Goal: Information Seeking & Learning: Learn about a topic

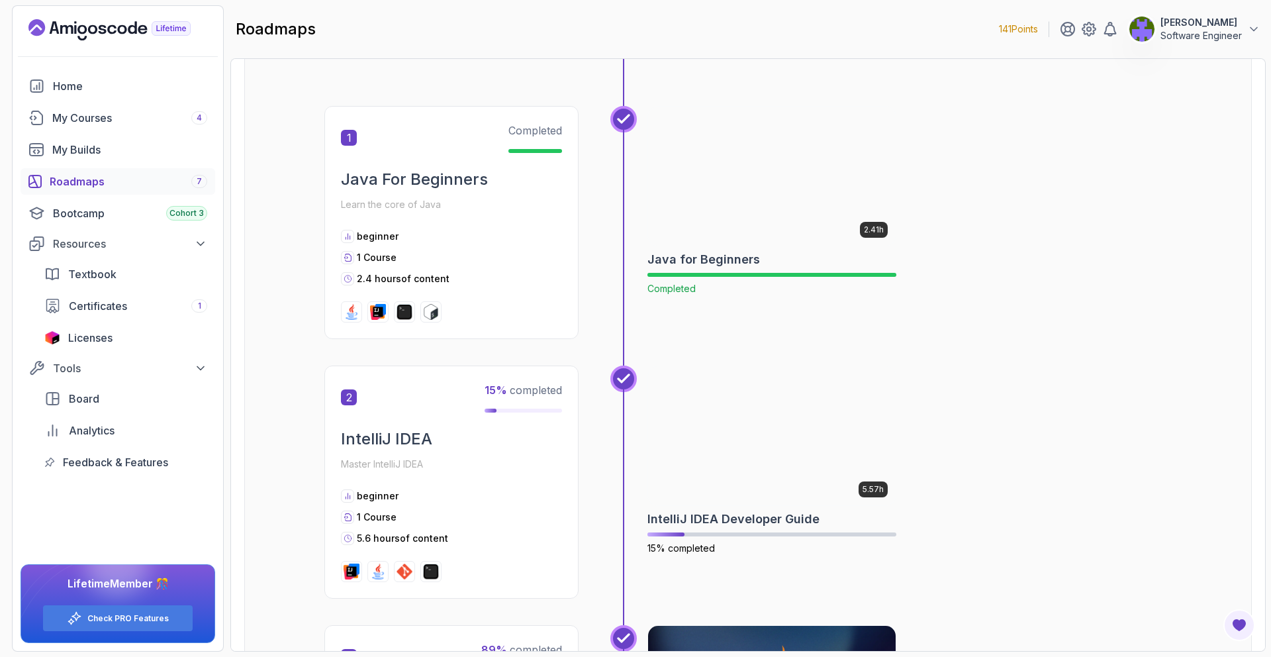
scroll to position [524, 0]
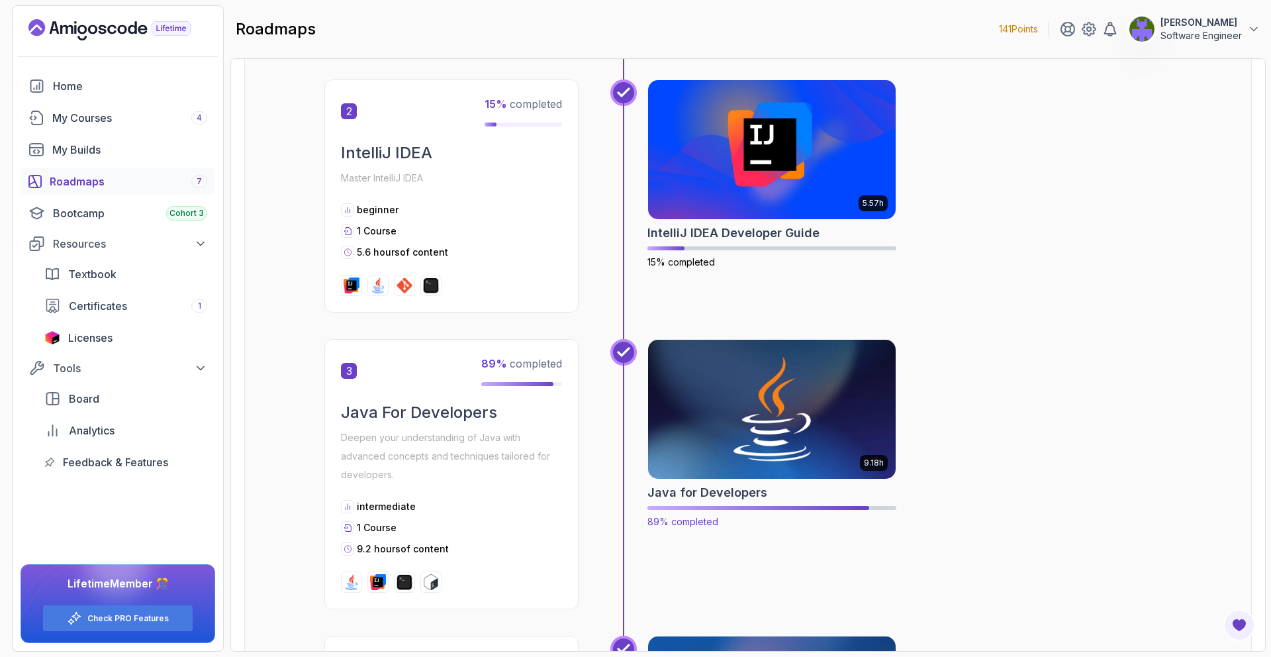
click at [771, 369] on img at bounding box center [772, 409] width 260 height 146
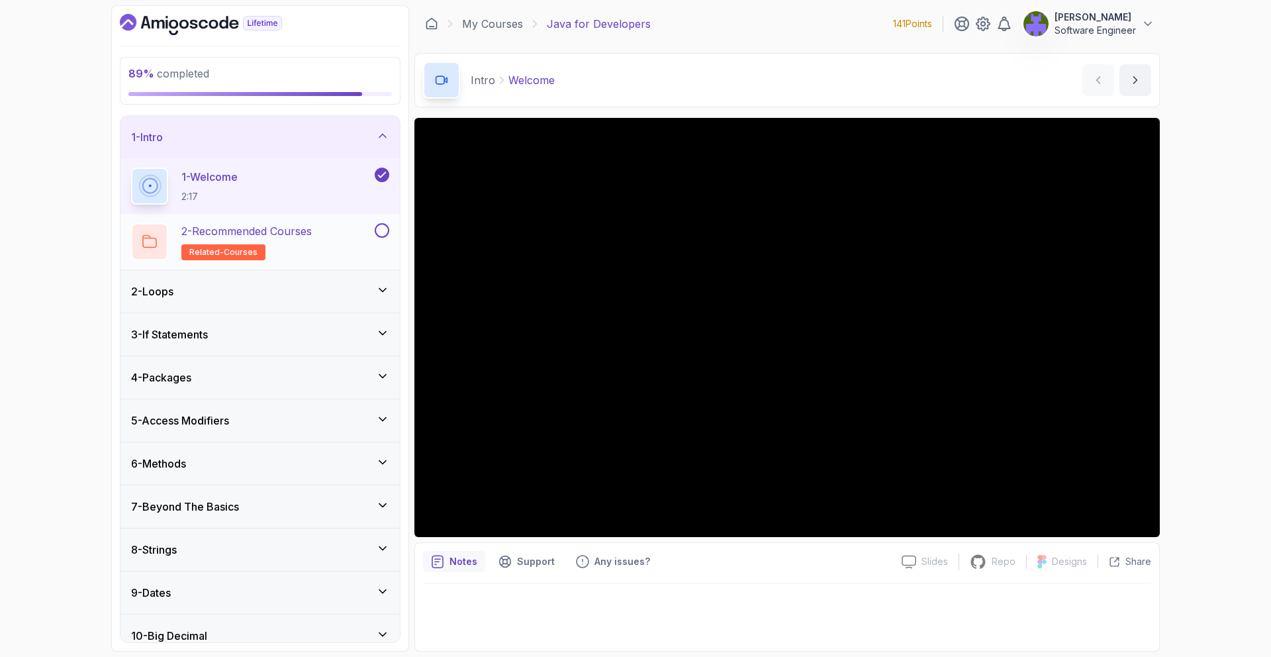
click at [379, 238] on button "2 - Recommended Courses related-courses" at bounding box center [260, 241] width 258 height 37
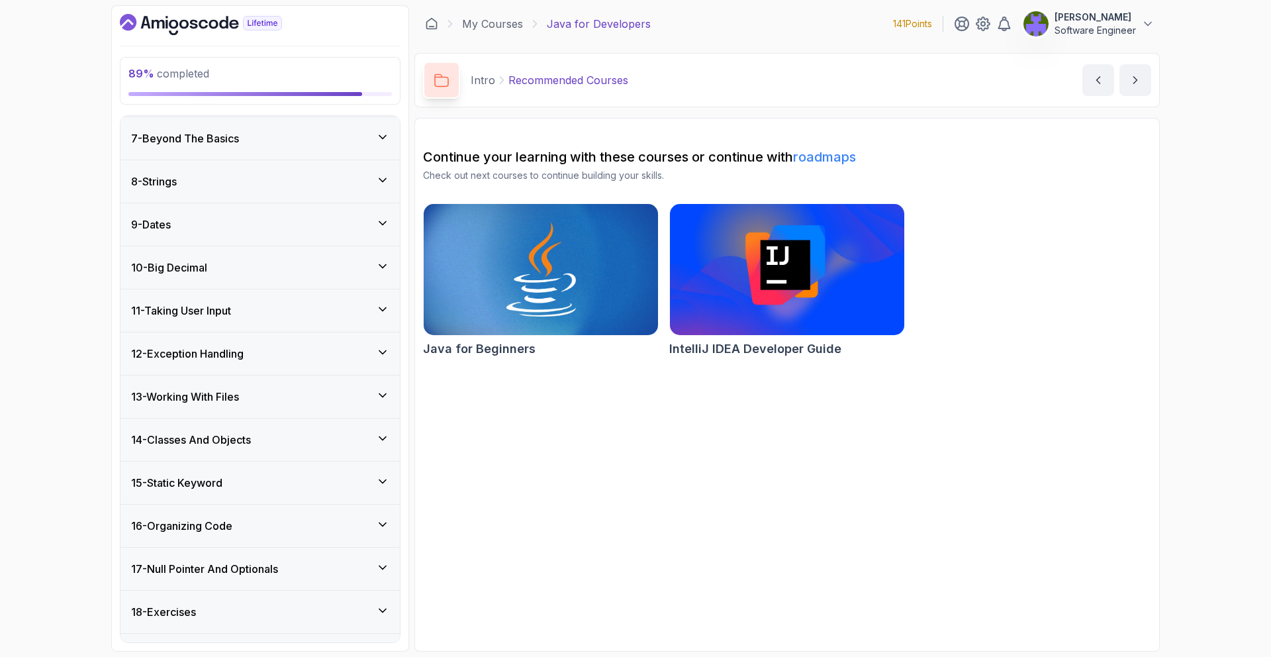
scroll to position [401, 0]
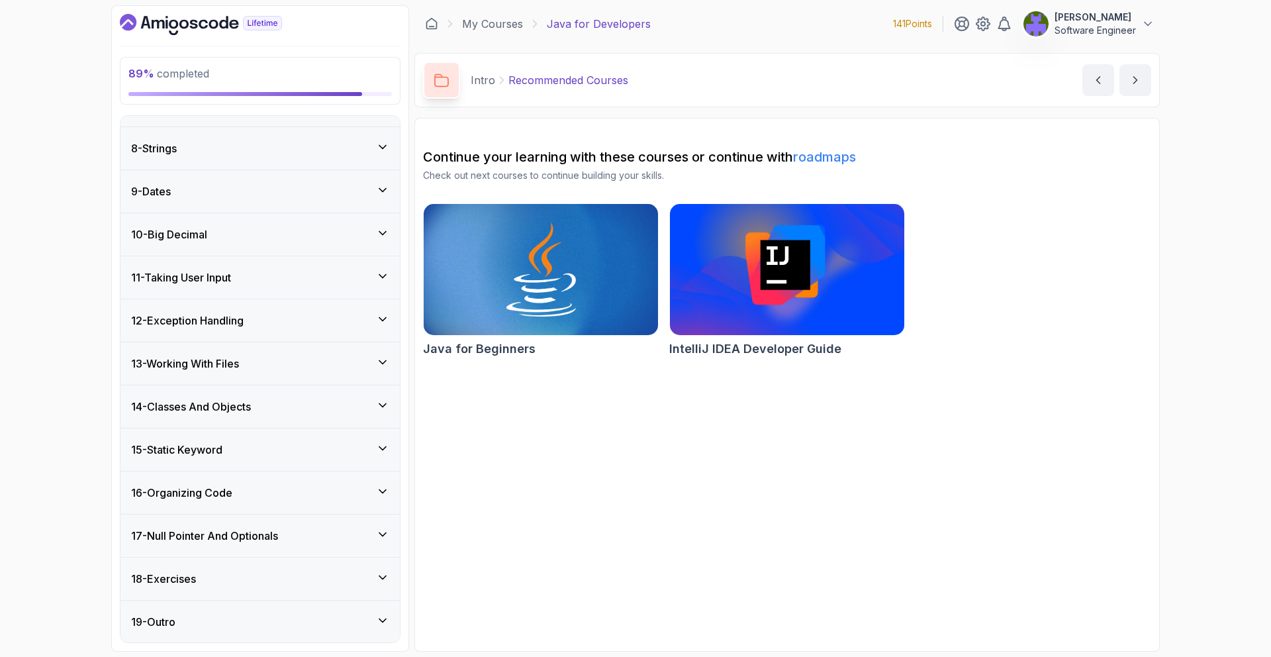
click at [327, 558] on div "18 - Exercises" at bounding box center [260, 579] width 279 height 42
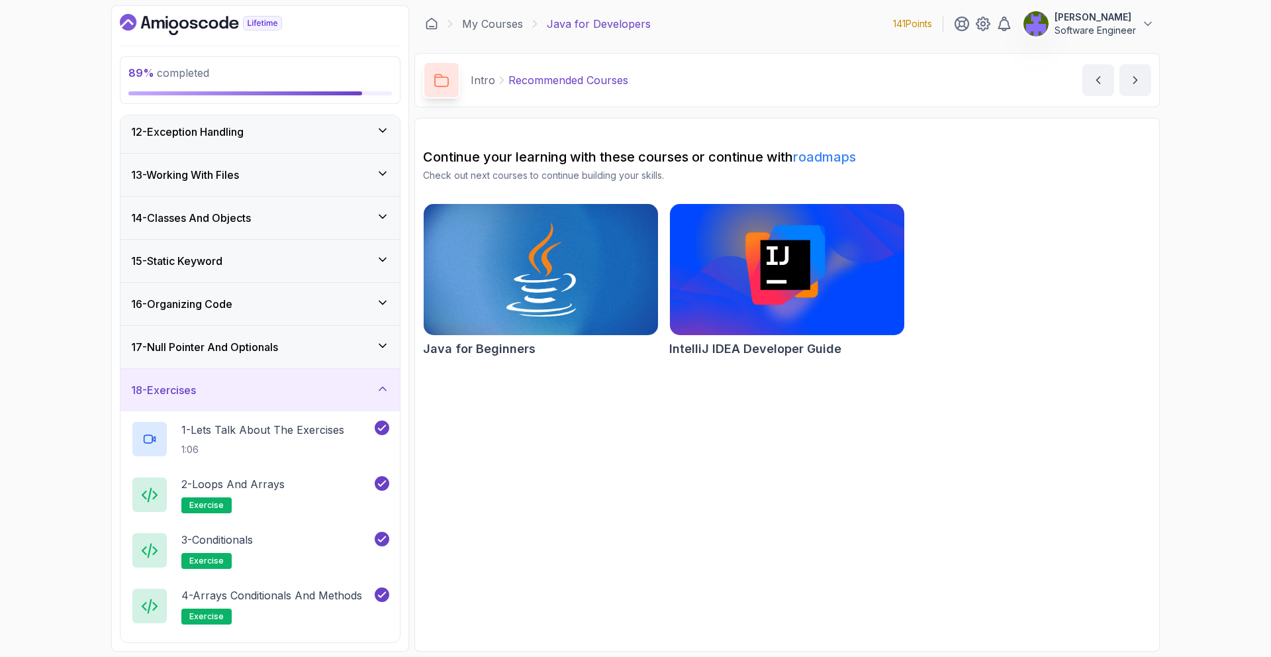
scroll to position [1013, 0]
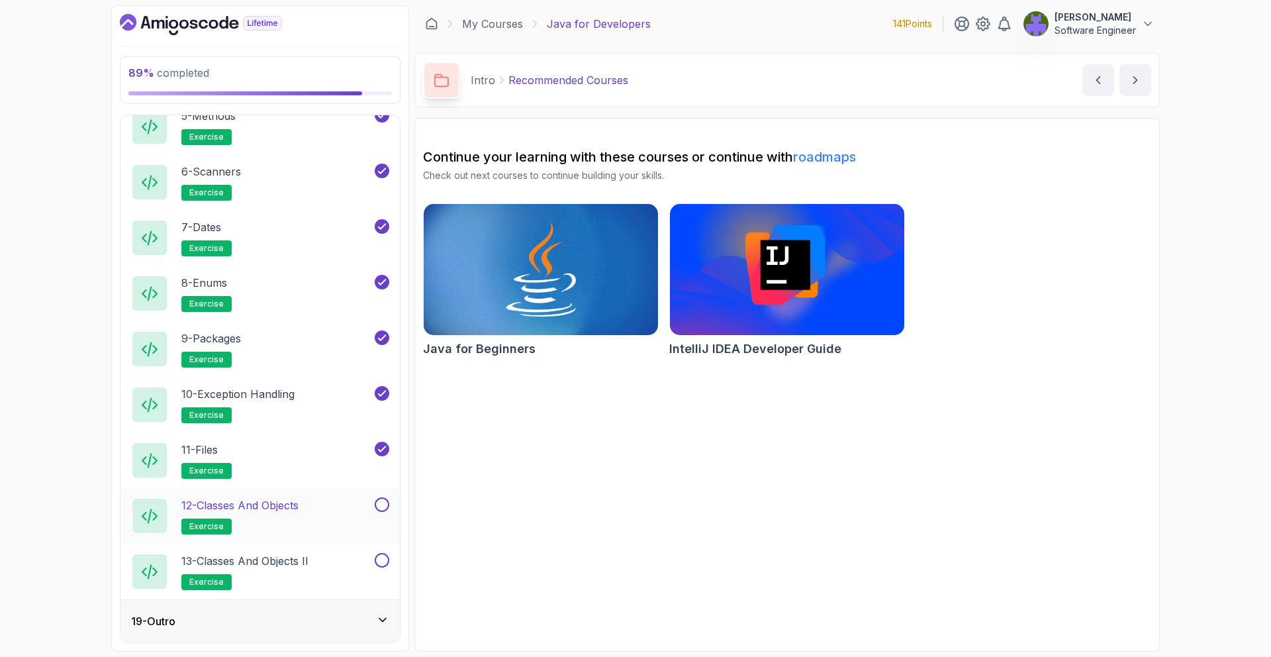
click at [351, 535] on div "12 - Classes and Objects exercise" at bounding box center [260, 516] width 279 height 56
click at [367, 514] on div "12 - Classes and Objects exercise" at bounding box center [251, 515] width 241 height 37
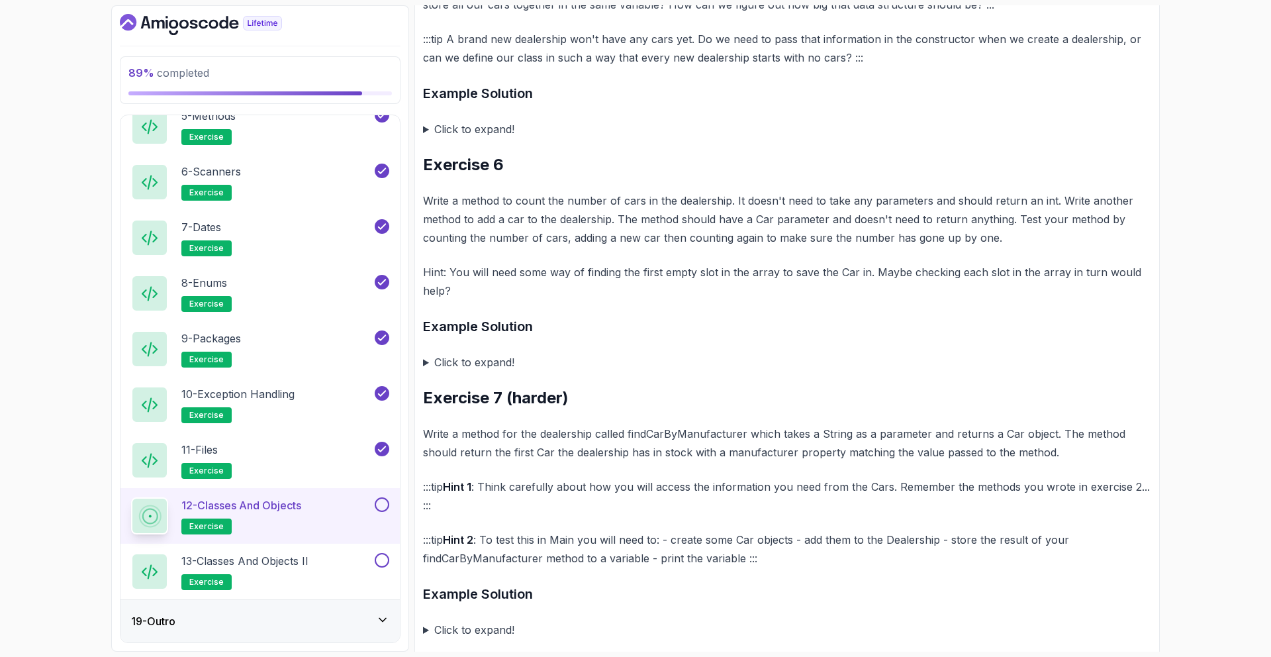
scroll to position [1520, 0]
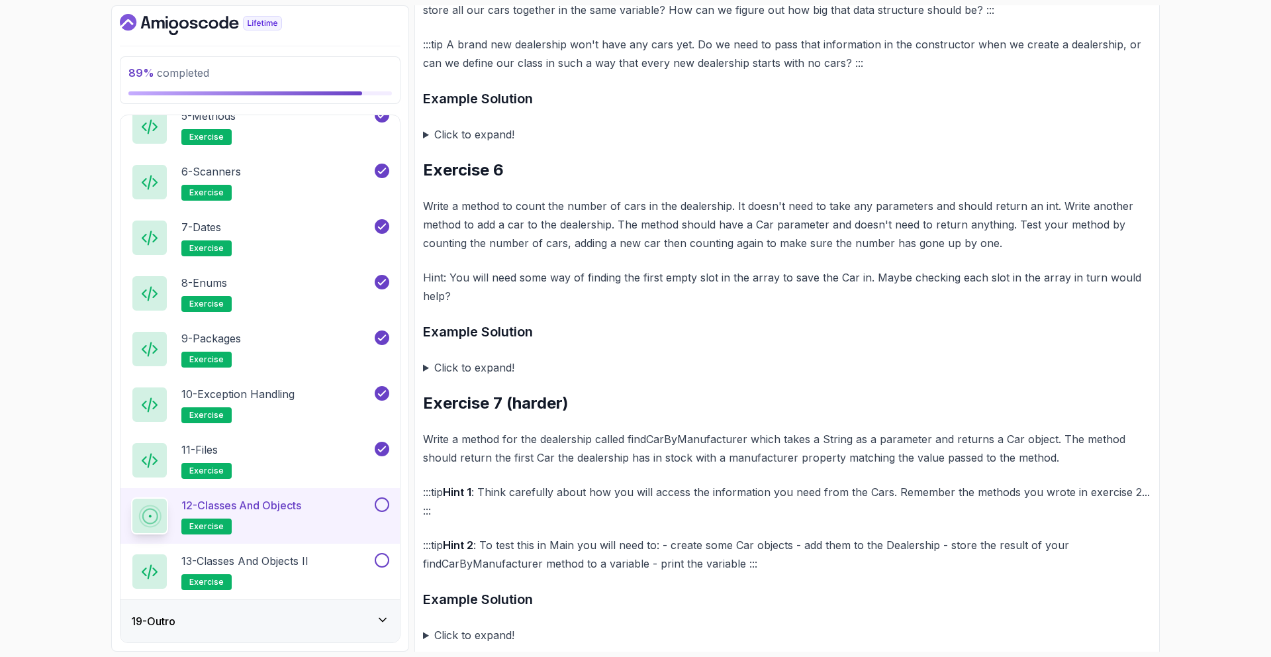
click at [499, 363] on summary "Click to expand!" at bounding box center [787, 367] width 728 height 19
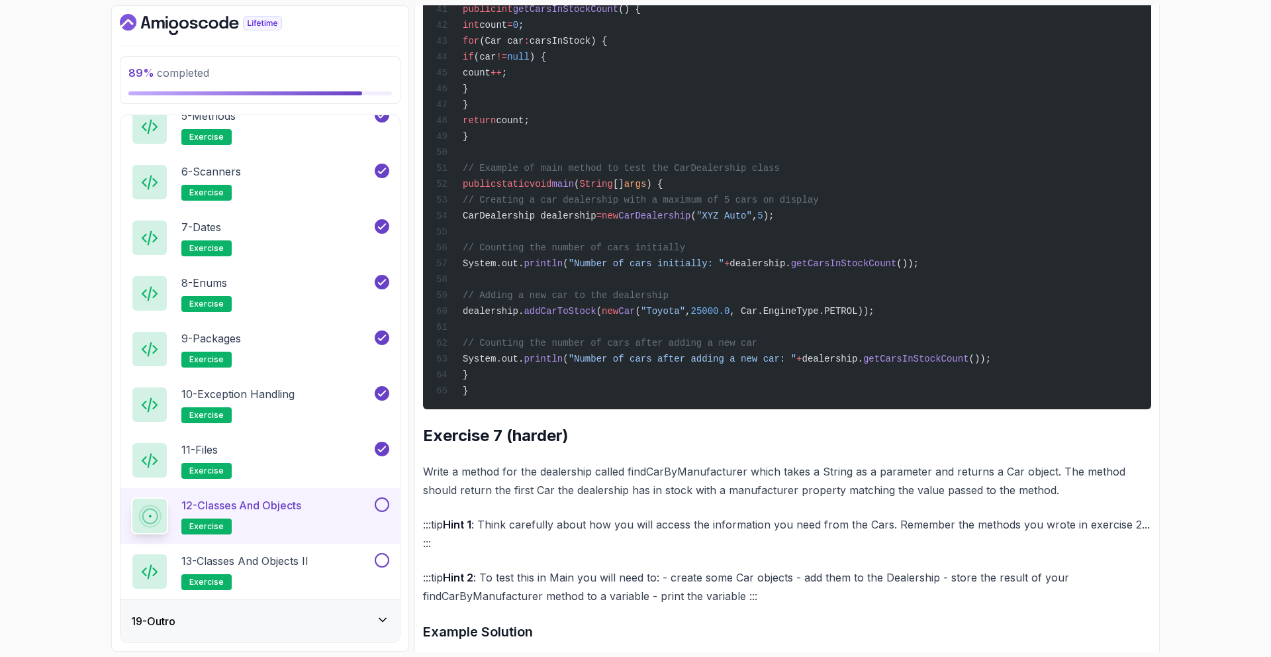
scroll to position [2681, 0]
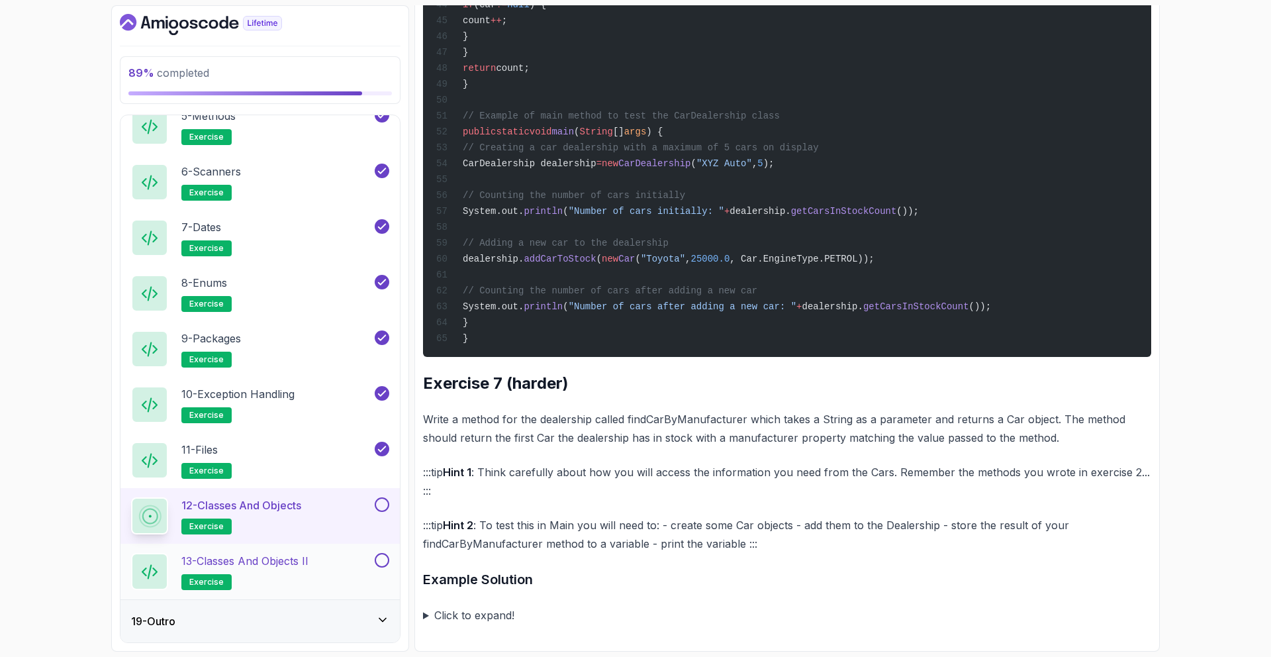
click at [380, 553] on button at bounding box center [382, 560] width 15 height 15
click at [373, 560] on div at bounding box center [380, 560] width 17 height 15
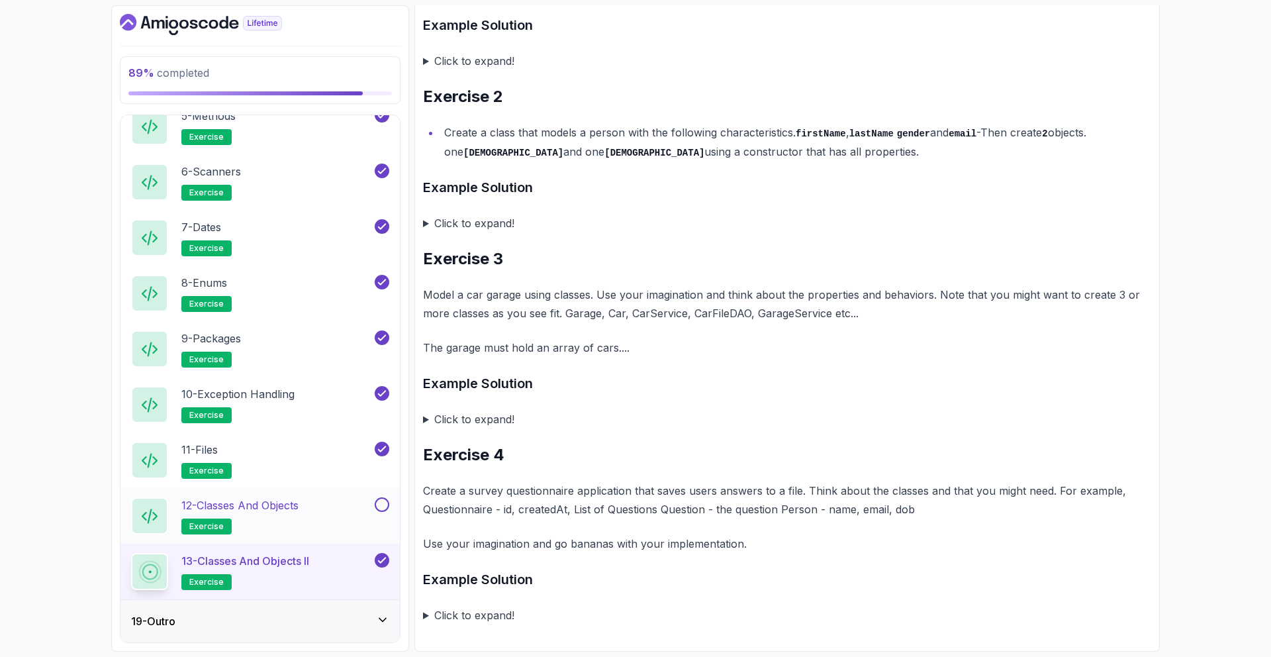
click at [381, 505] on button at bounding box center [382, 504] width 15 height 15
click at [386, 558] on icon at bounding box center [382, 560] width 12 height 13
